Goal: Information Seeking & Learning: Learn about a topic

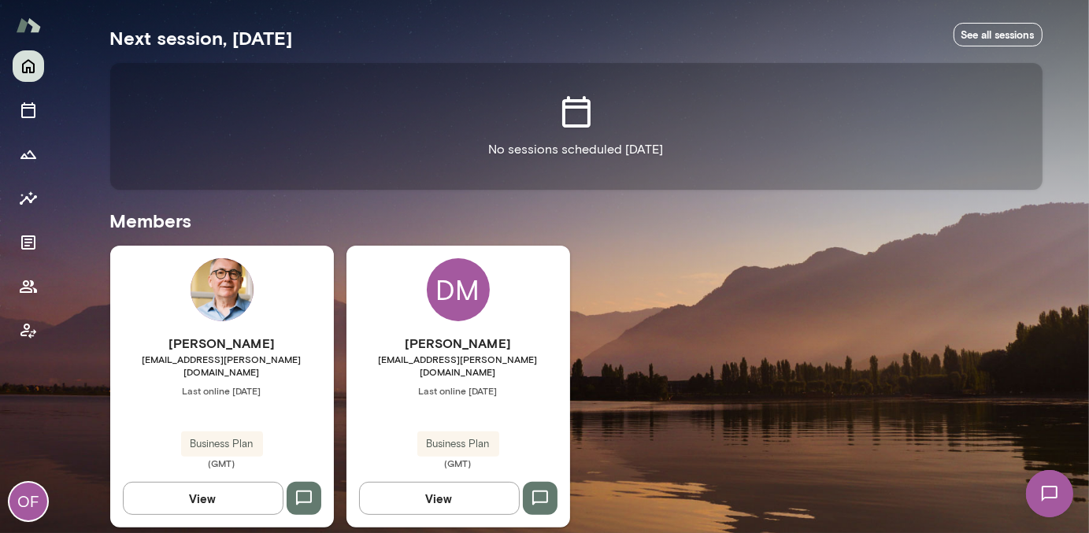
click at [454, 405] on div "[PERSON_NAME] [EMAIL_ADDRESS][PERSON_NAME][DOMAIN_NAME] Last online [DATE] Busi…" at bounding box center [458, 401] width 224 height 135
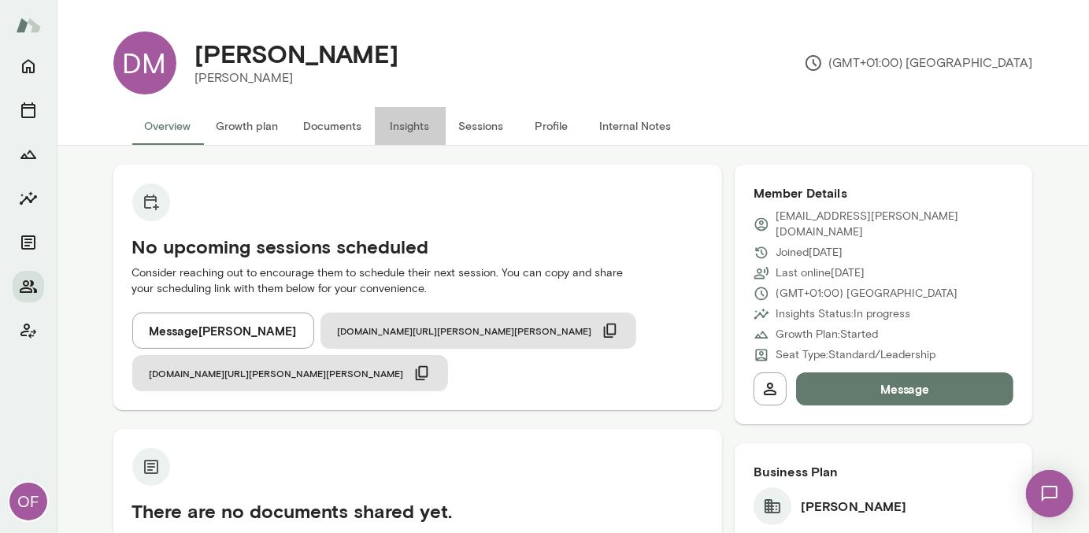
click at [411, 128] on button "Insights" at bounding box center [410, 126] width 71 height 38
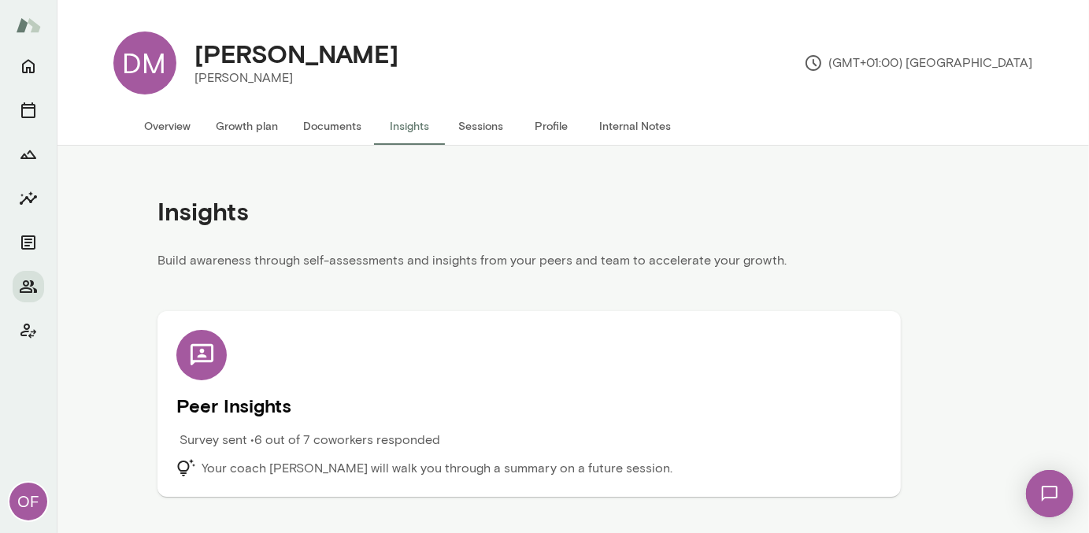
click at [223, 405] on h5 "Peer Insights" at bounding box center [528, 405] width 705 height 25
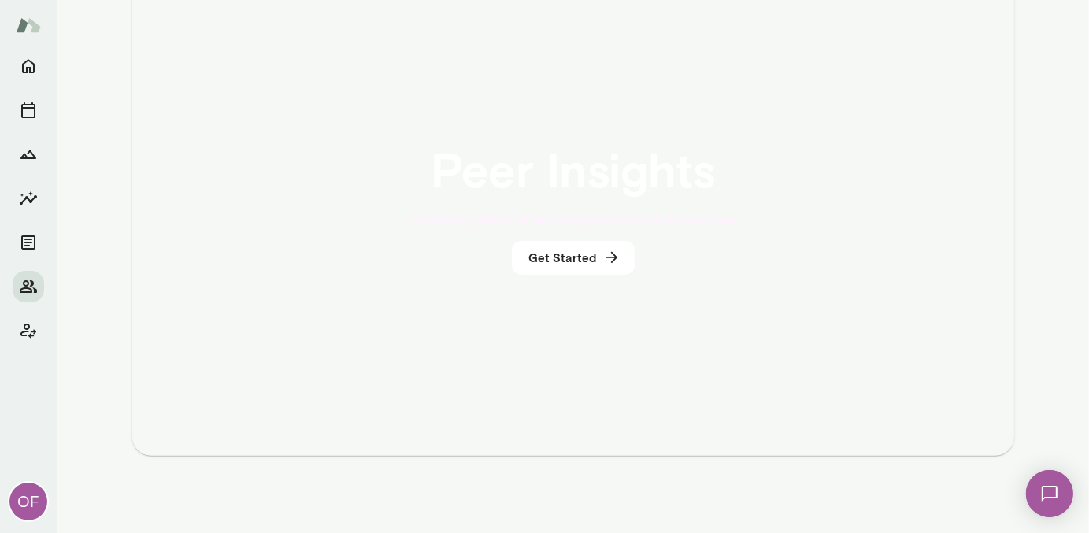
scroll to position [354, 0]
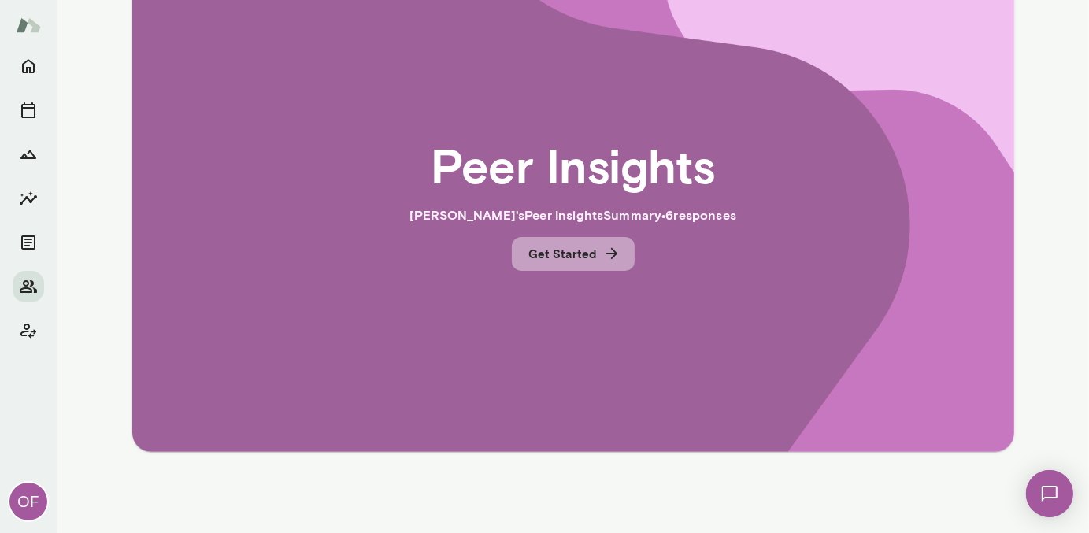
click at [557, 252] on button "Get Started" at bounding box center [573, 253] width 123 height 33
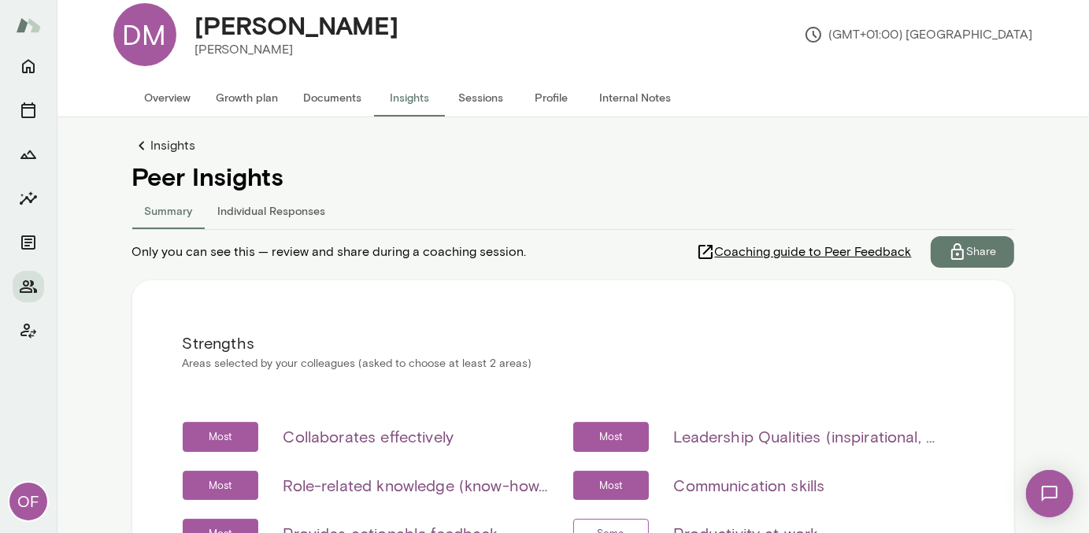
scroll to position [28, 0]
click at [300, 205] on button "Individual Responses" at bounding box center [271, 210] width 133 height 38
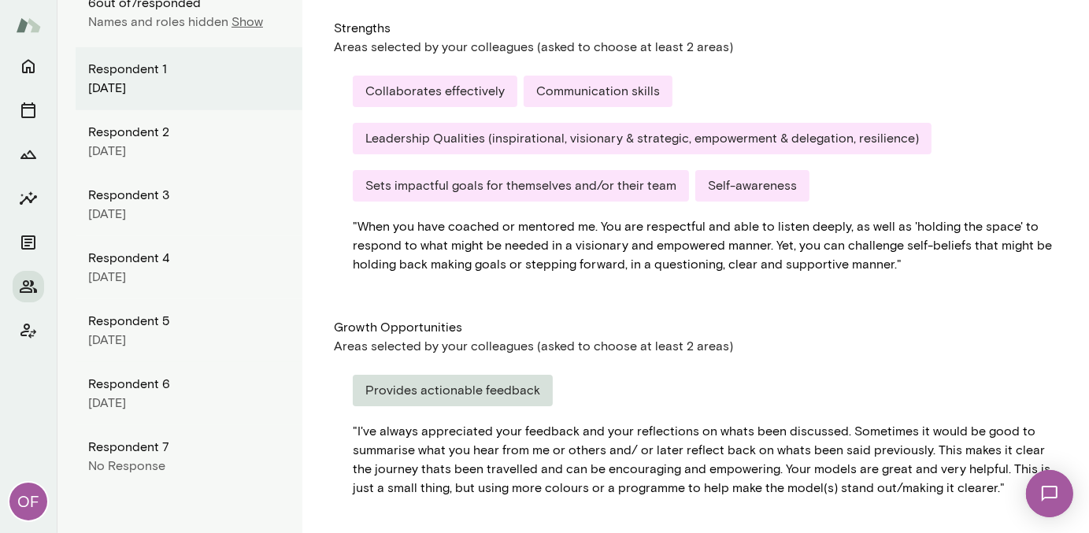
scroll to position [272, 0]
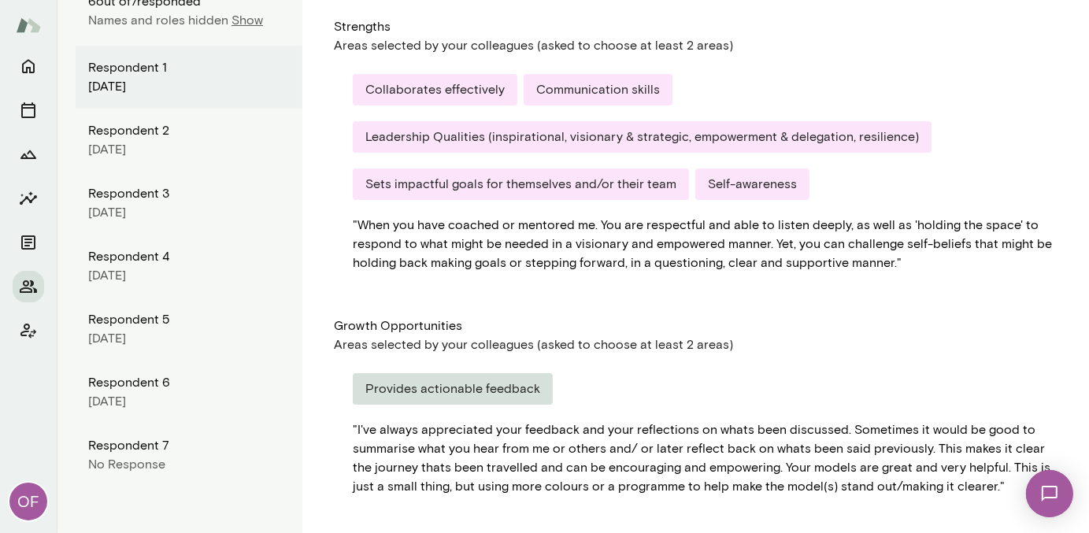
click at [124, 453] on div "Respondent 7" at bounding box center [189, 445] width 202 height 19
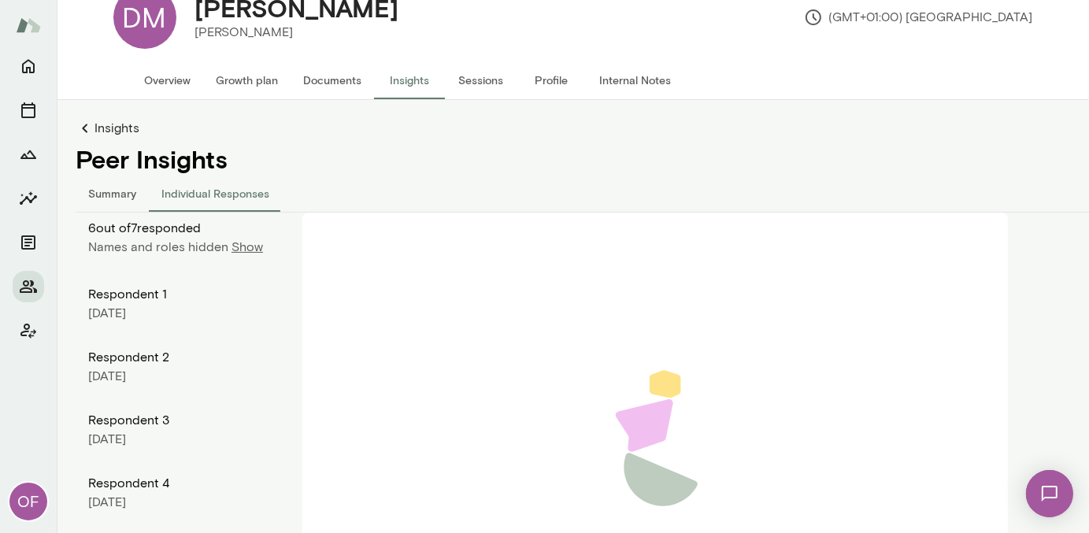
scroll to position [0, 0]
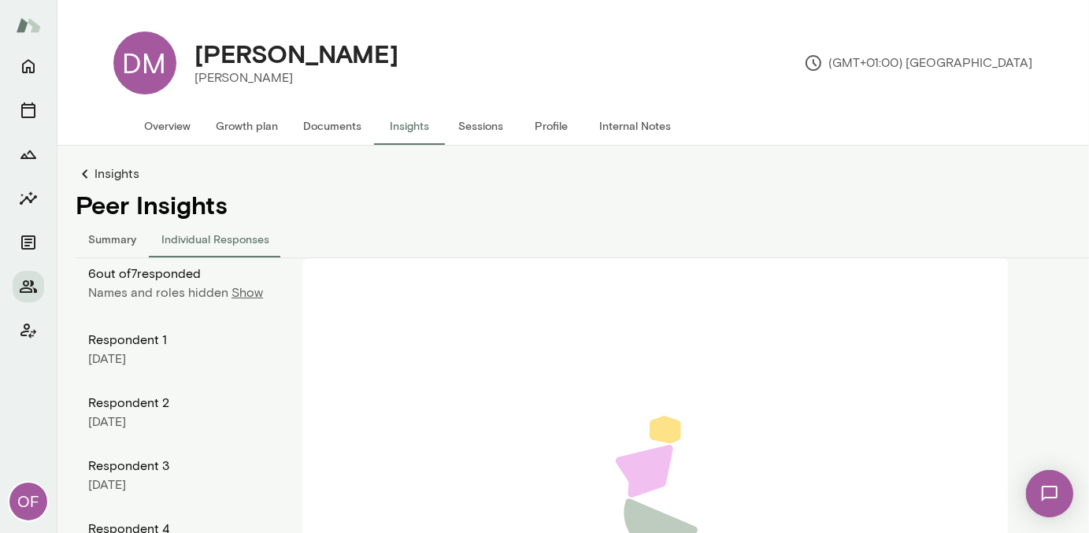
click at [244, 294] on p "Show" at bounding box center [246, 292] width 31 height 19
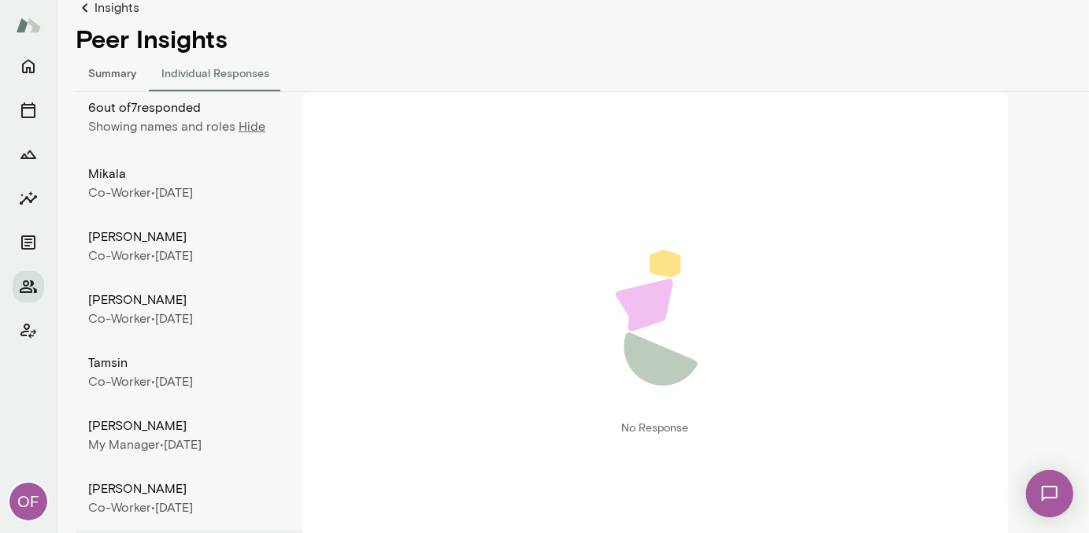
scroll to position [244, 0]
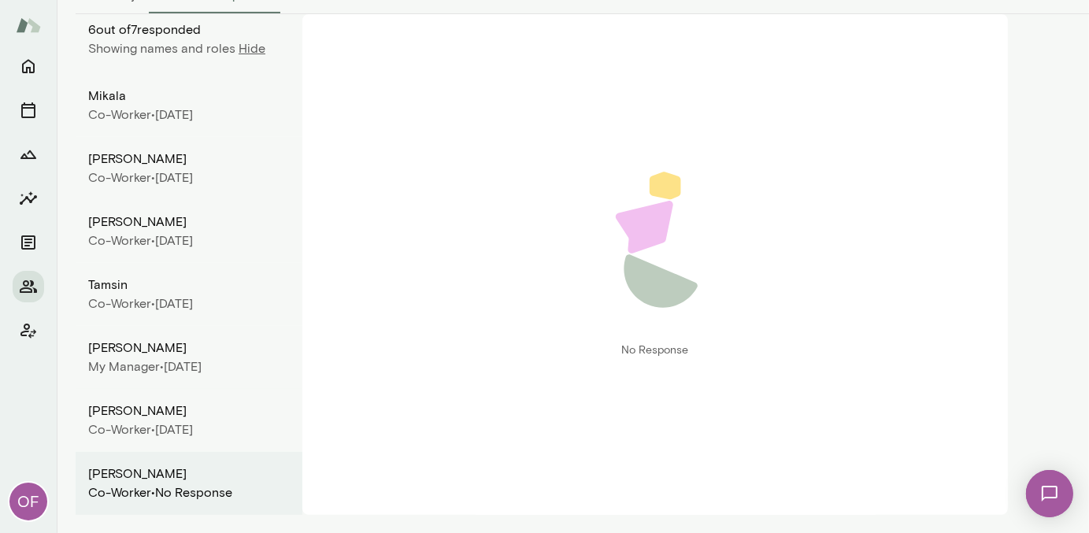
click at [168, 426] on div "Co-worker • [DATE]" at bounding box center [189, 429] width 202 height 19
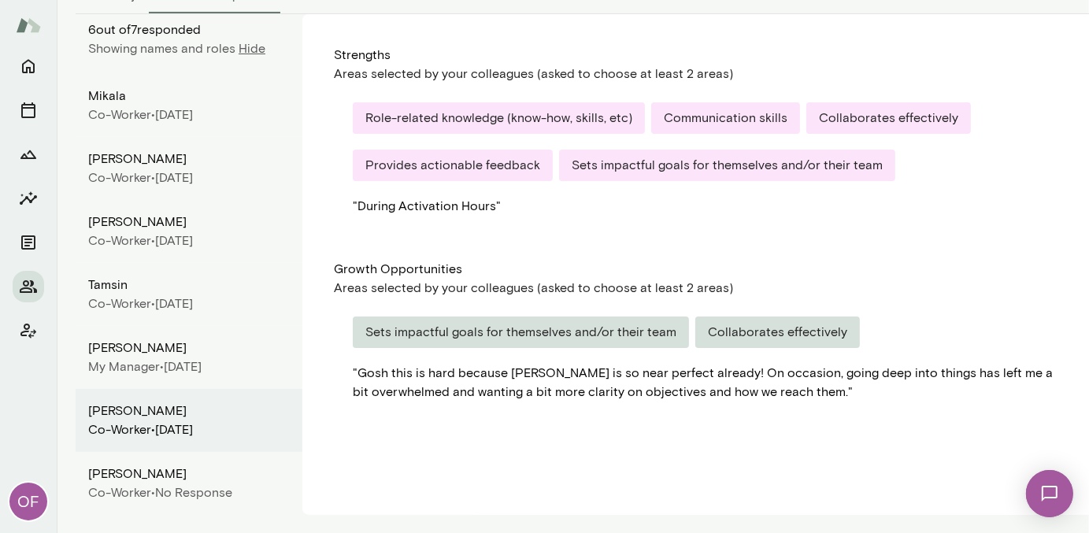
click at [178, 364] on div "My Manager • [DATE]" at bounding box center [189, 366] width 202 height 19
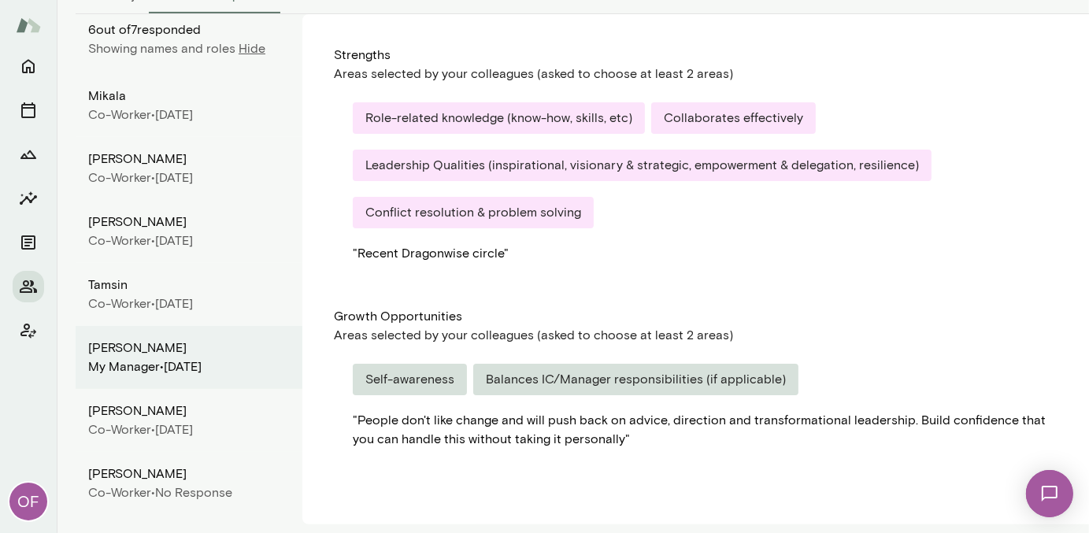
click at [179, 303] on div "Co-worker • [DATE]" at bounding box center [189, 303] width 202 height 19
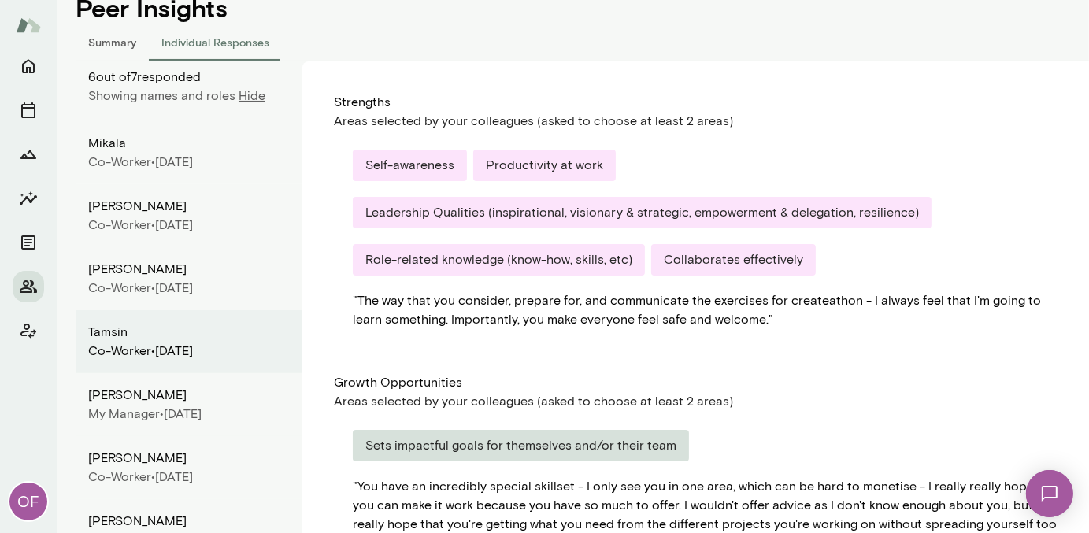
scroll to position [194, 0]
